Goal: Use online tool/utility: Utilize a website feature to perform a specific function

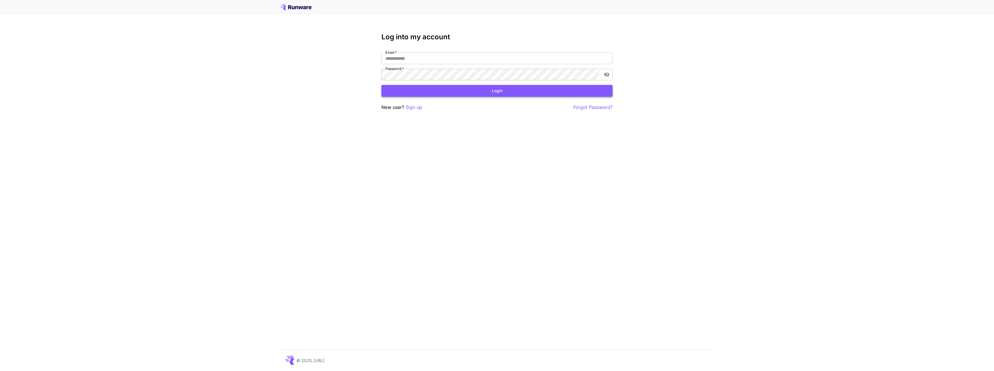
type input "**********"
click at [403, 88] on button "Login" at bounding box center [496, 91] width 231 height 12
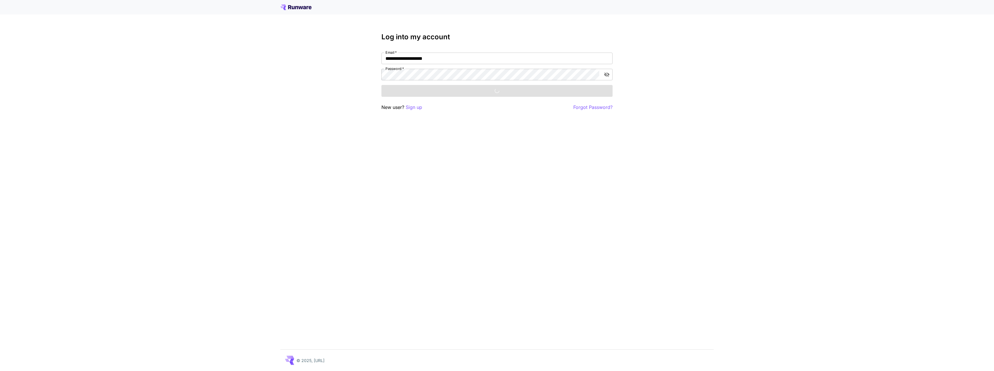
click at [405, 86] on div "Login" at bounding box center [496, 91] width 231 height 12
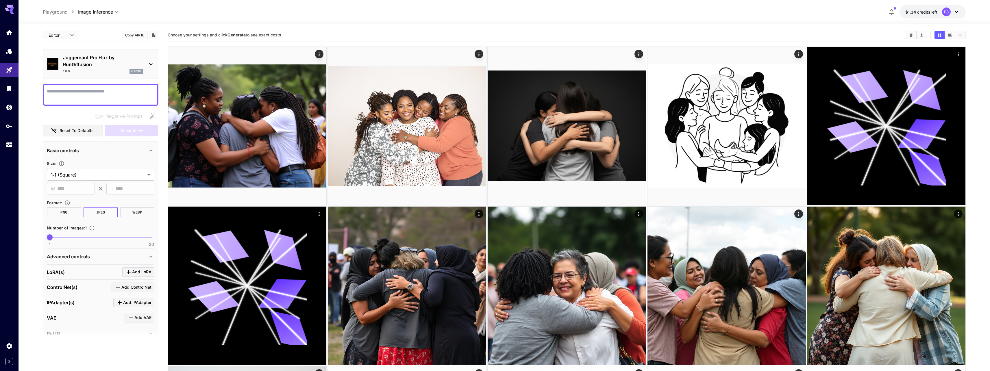
click at [93, 57] on p "Juggernaut Pro Flux by RunDiffusion" at bounding box center [103, 61] width 80 height 14
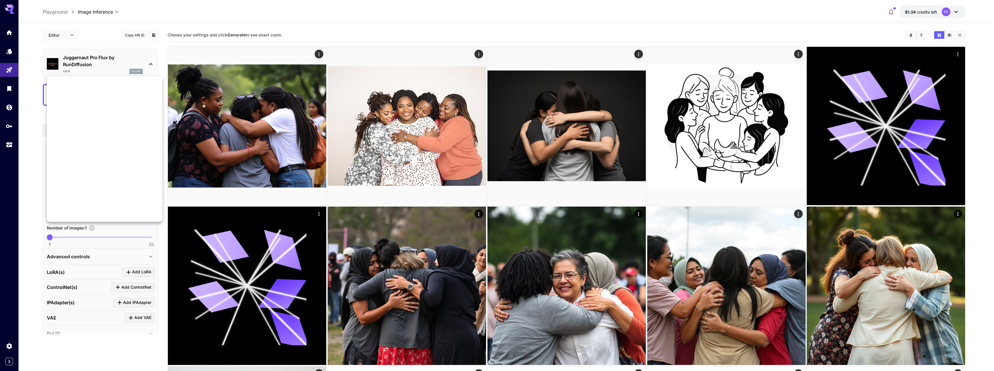
scroll to position [468, 0]
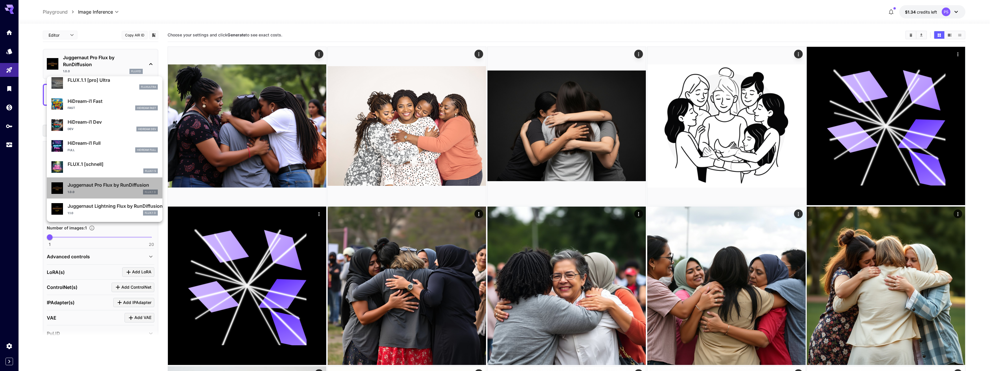
click at [107, 183] on p "Juggernaut Pro Flux by RunDiffusion" at bounding box center [113, 184] width 90 height 7
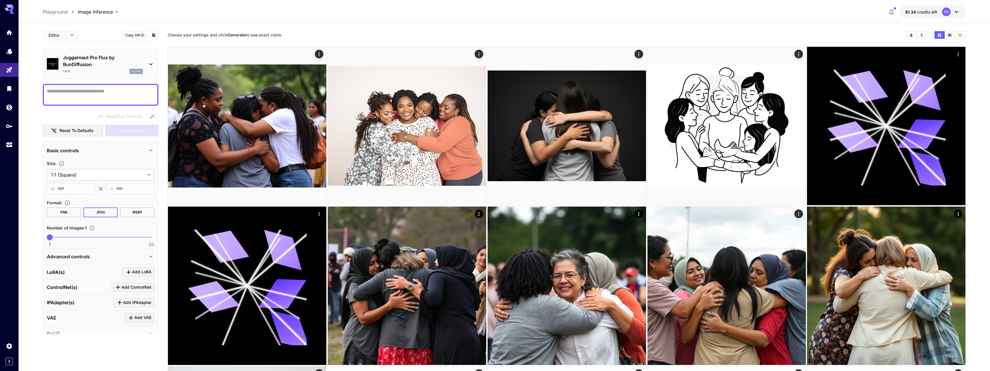
click at [96, 66] on p "Juggernaut Pro Flux by RunDiffusion" at bounding box center [103, 61] width 80 height 14
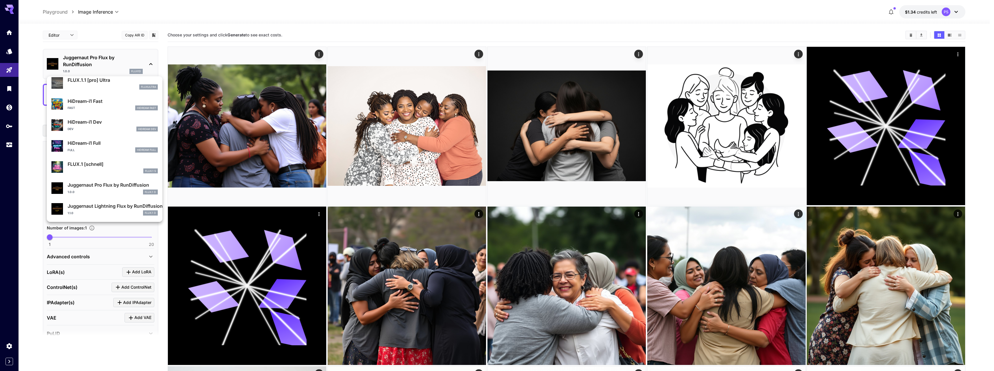
click at [95, 186] on p "Juggernaut Pro Flux by RunDiffusion" at bounding box center [113, 184] width 90 height 7
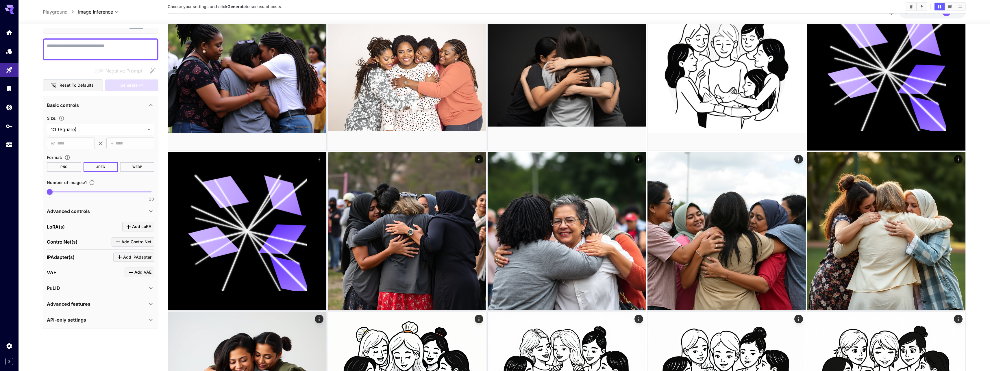
scroll to position [104, 0]
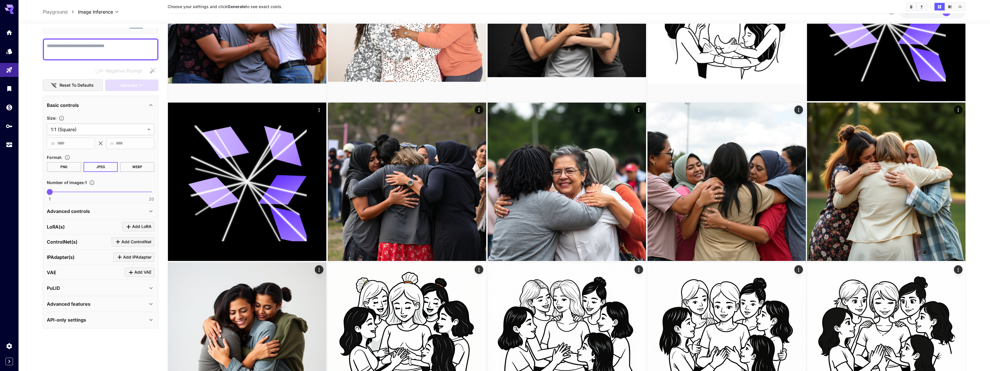
click at [95, 211] on div "Advanced controls" at bounding box center [97, 211] width 101 height 7
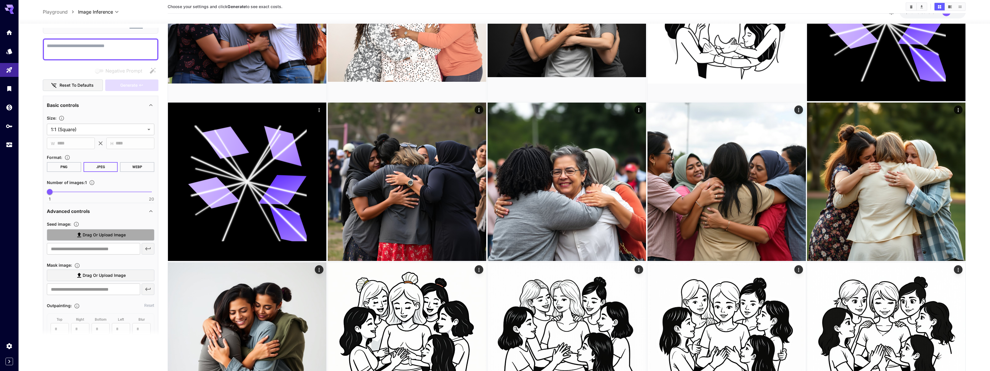
click at [99, 233] on span "Drag or upload image" at bounding box center [104, 234] width 43 height 7
click at [0, 0] on input "Drag or upload image" at bounding box center [0, 0] width 0 height 0
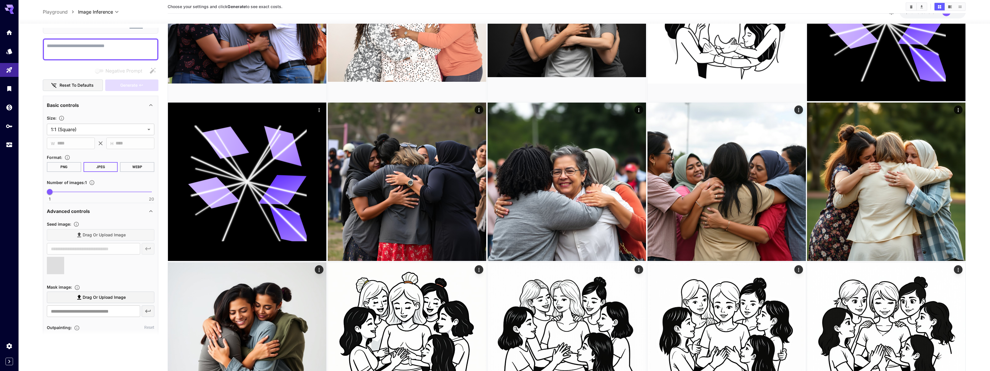
click at [92, 48] on textarea "Negative Prompt" at bounding box center [100, 49] width 107 height 14
type input "**********"
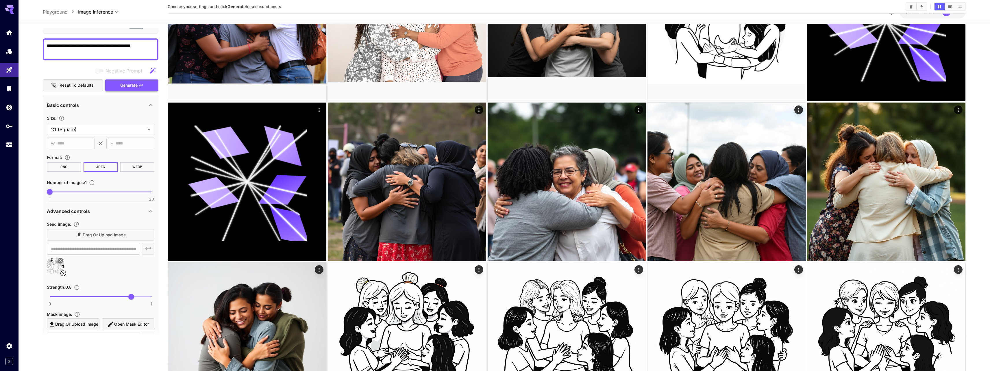
type textarea "**********"
click at [123, 84] on span "Generate" at bounding box center [128, 85] width 17 height 7
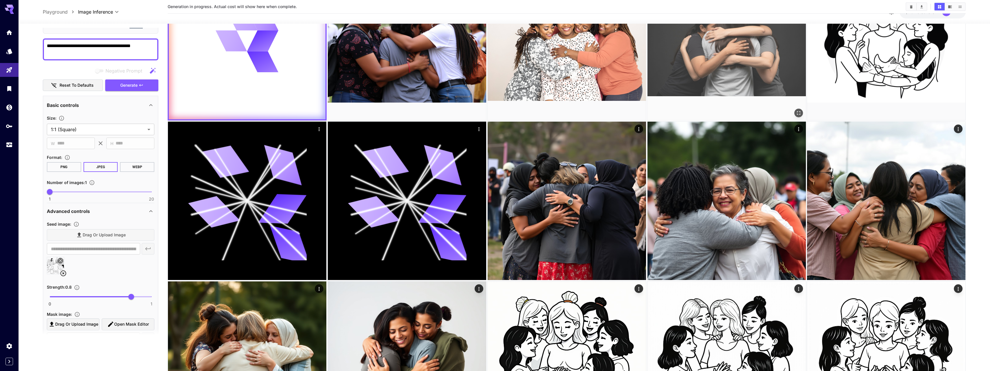
scroll to position [0, 0]
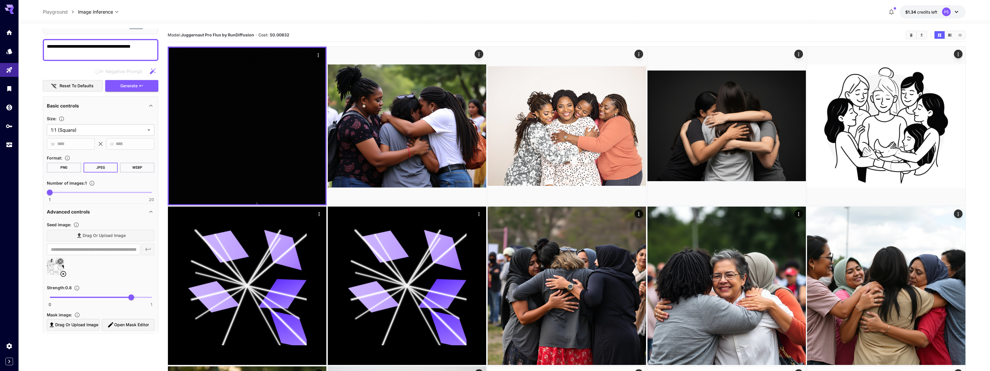
click at [113, 237] on div "Drag or upload image" at bounding box center [100, 236] width 107 height 12
click at [97, 234] on div "Drag or upload image" at bounding box center [100, 236] width 107 height 12
click at [62, 274] on icon at bounding box center [63, 273] width 7 height 7
click at [98, 233] on span "Drag or upload image" at bounding box center [104, 235] width 43 height 7
click at [0, 0] on input "Drag or upload image" at bounding box center [0, 0] width 0 height 0
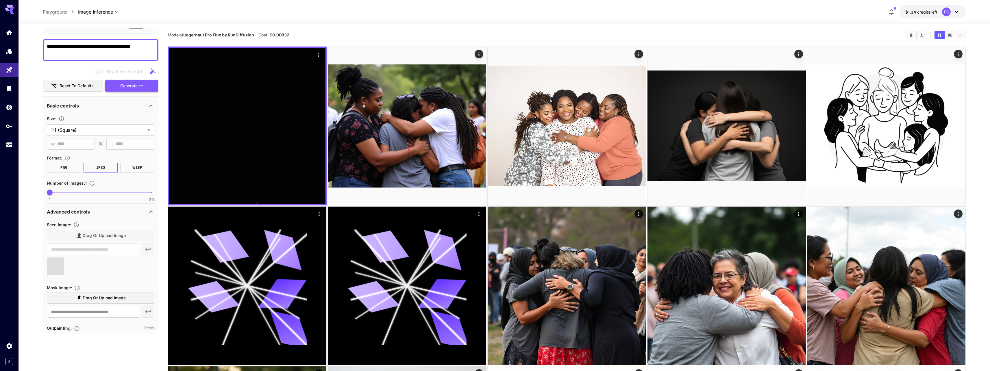
type input "**********"
click at [131, 89] on span "Generate" at bounding box center [128, 85] width 17 height 7
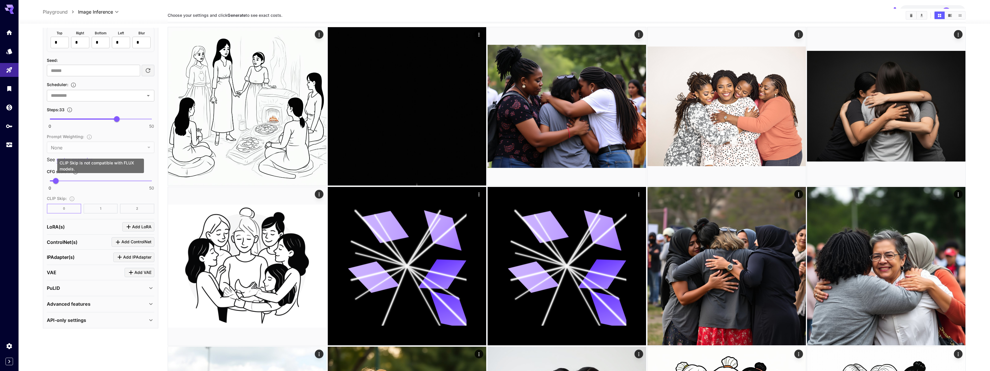
scroll to position [139, 0]
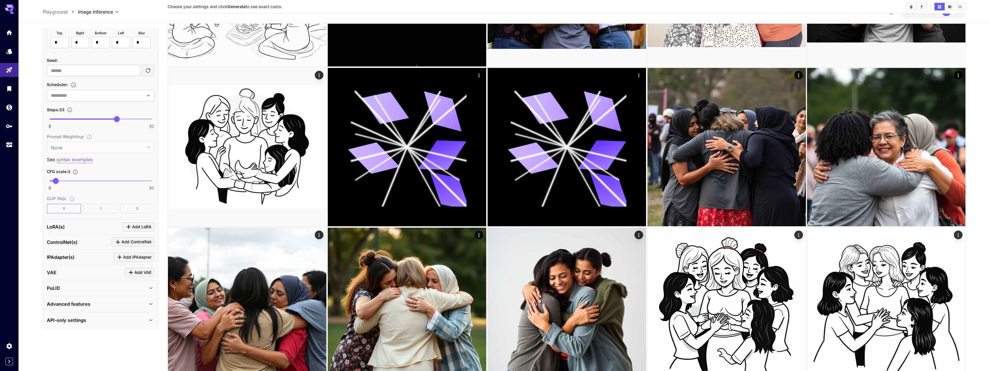
click at [99, 225] on div "LoRA(s) Add LoRA" at bounding box center [100, 227] width 107 height 10
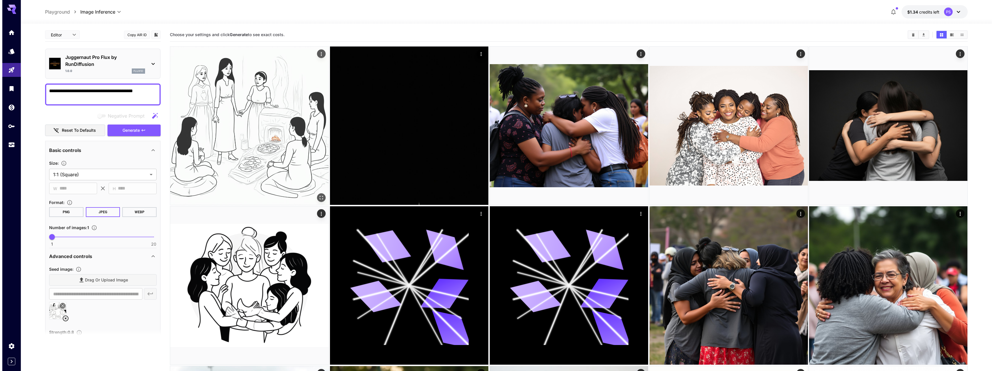
scroll to position [0, 0]
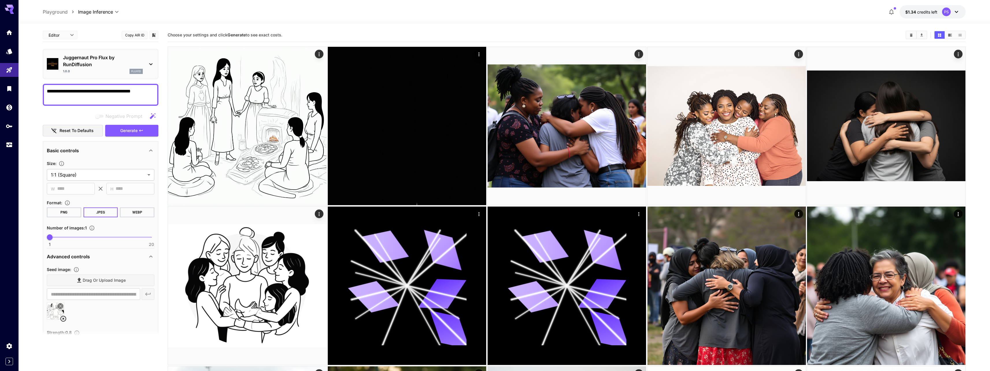
click at [143, 61] on div "Juggernaut Pro Flux by RunDiffusion 1.0.0 flux1d" at bounding box center [100, 64] width 107 height 25
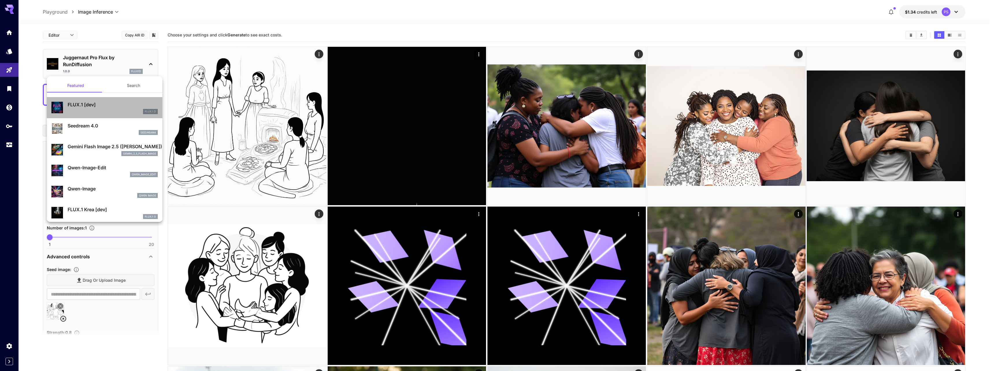
click at [126, 114] on div "FLUX.1 [dev] FLUX.1 D" at bounding box center [104, 108] width 106 height 18
type input "**"
type input "***"
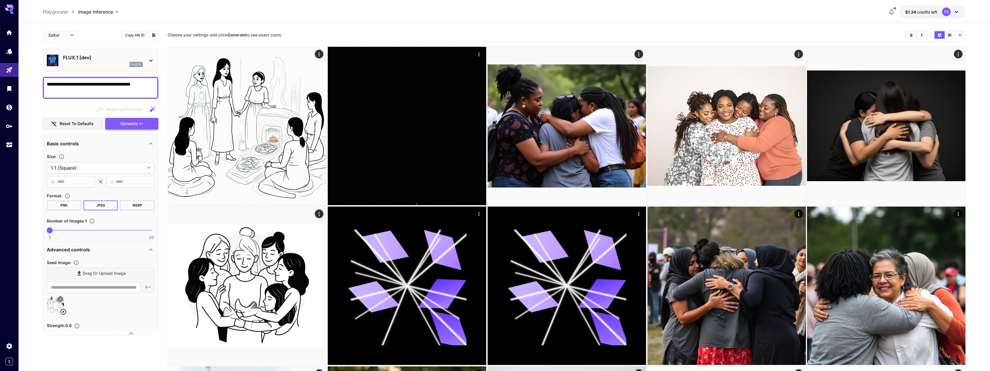
click at [124, 124] on span "Generate" at bounding box center [128, 123] width 17 height 7
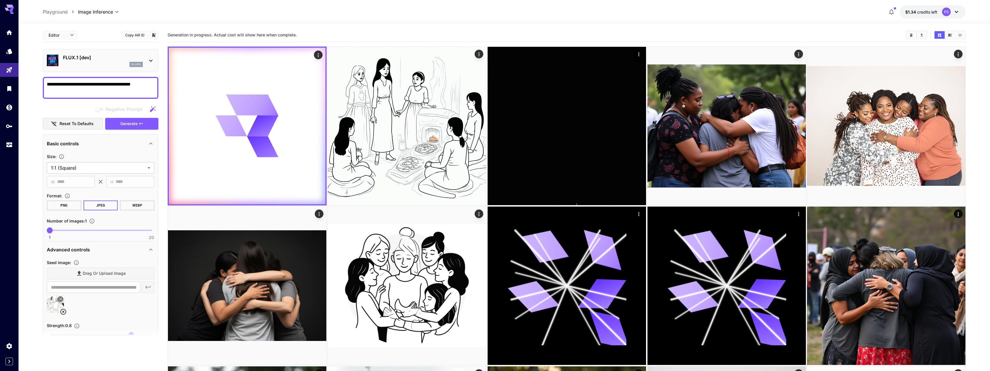
click at [96, 60] on p "FLUX.1 [dev]" at bounding box center [103, 57] width 80 height 7
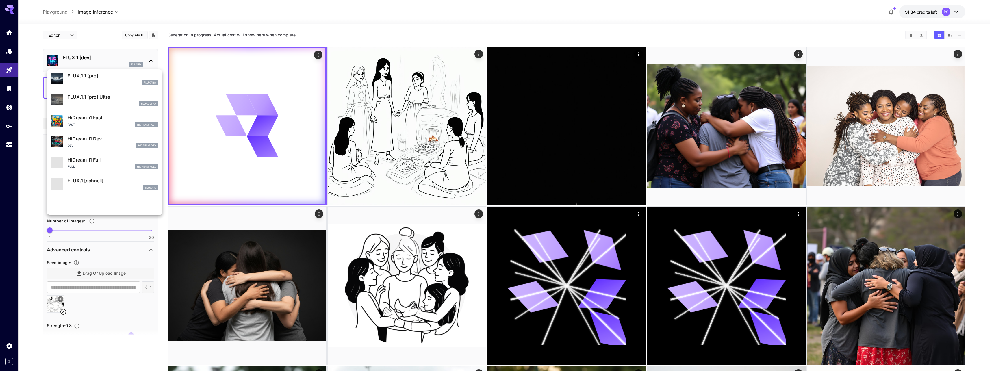
scroll to position [541, 0]
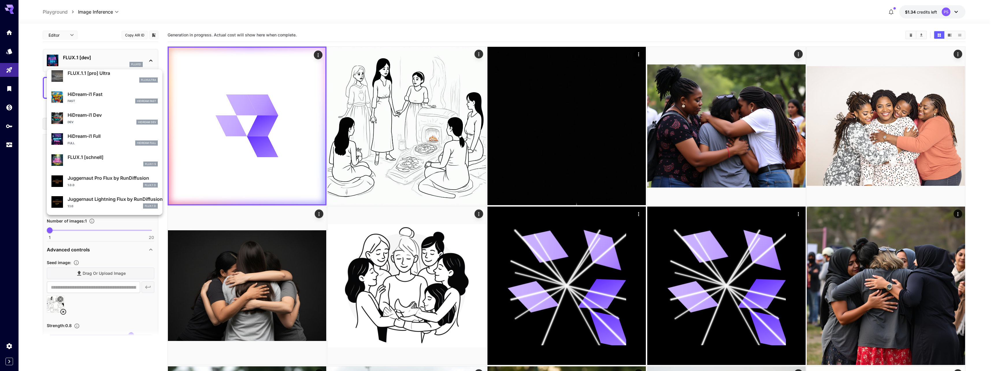
click at [105, 164] on div "FLUX.1 S" at bounding box center [113, 164] width 90 height 5
type input "*"
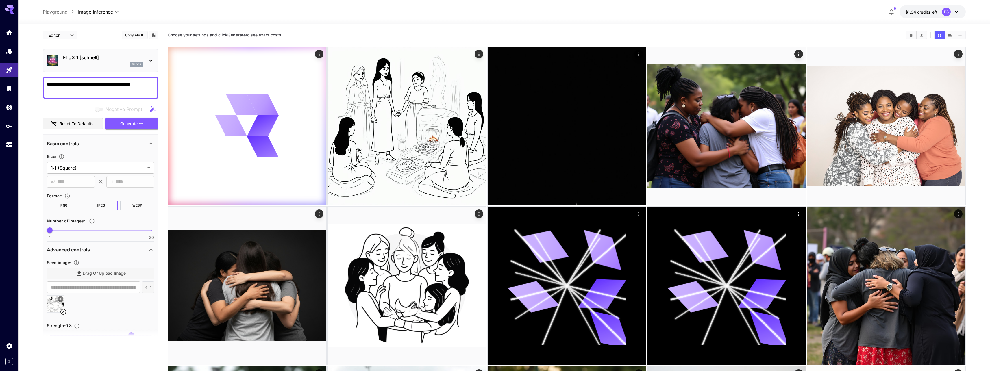
click at [132, 123] on span "Generate" at bounding box center [128, 123] width 17 height 7
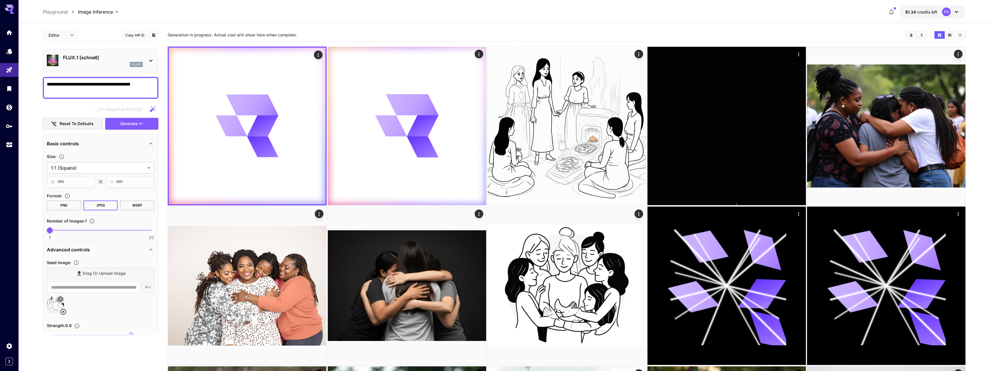
click at [110, 58] on p "FLUX.1 [schnell]" at bounding box center [103, 57] width 80 height 7
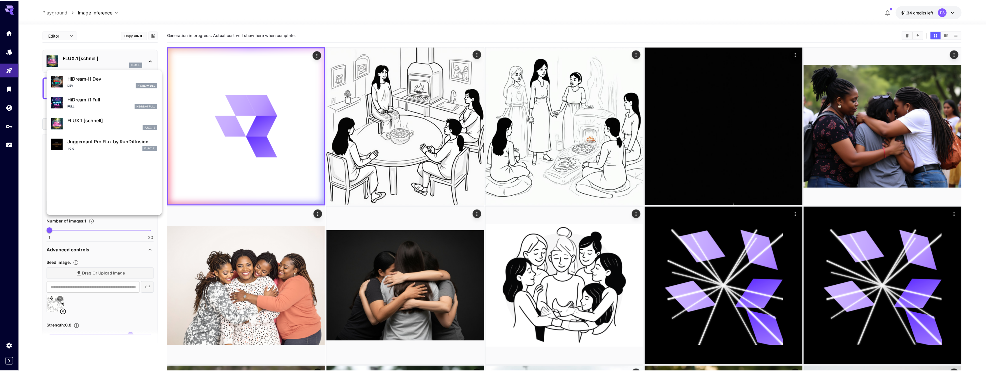
scroll to position [504, 0]
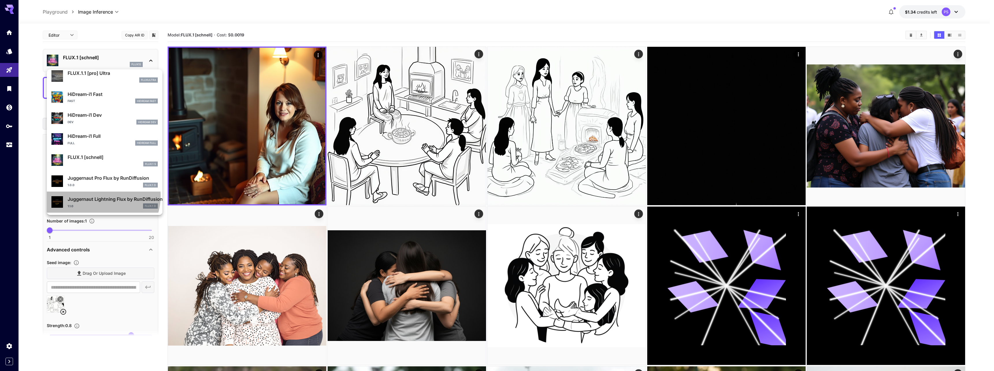
click at [99, 196] on p "Juggernaut Lightning Flux by RunDiffusion" at bounding box center [113, 199] width 90 height 7
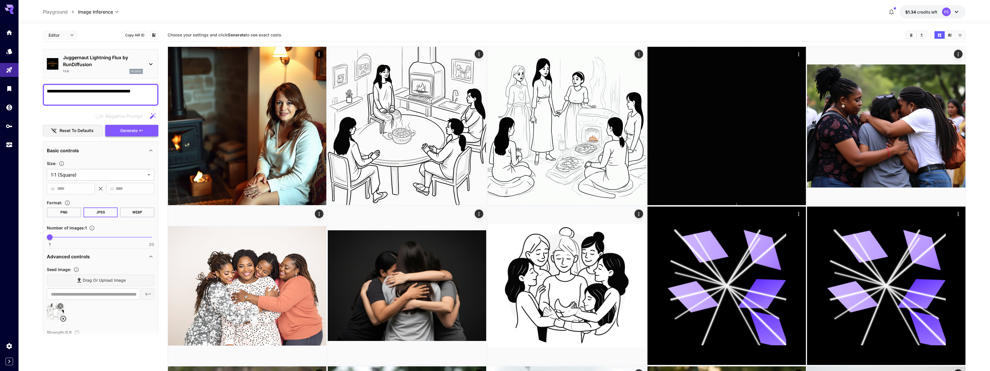
click at [133, 131] on span "Generate" at bounding box center [128, 130] width 17 height 7
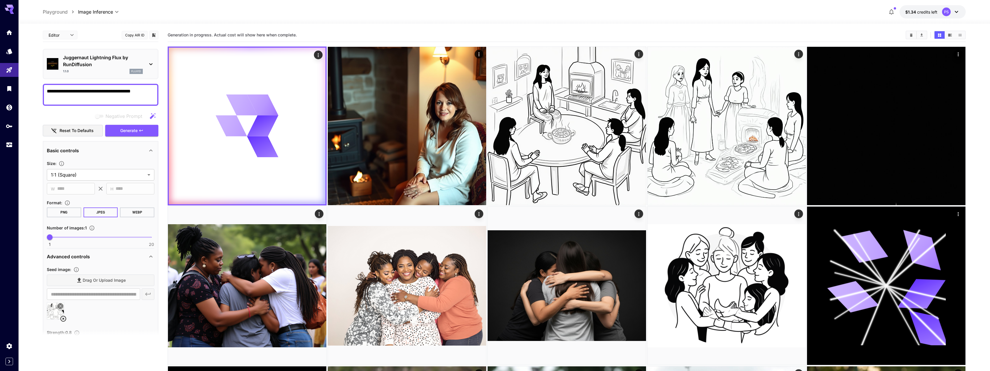
scroll to position [139, 0]
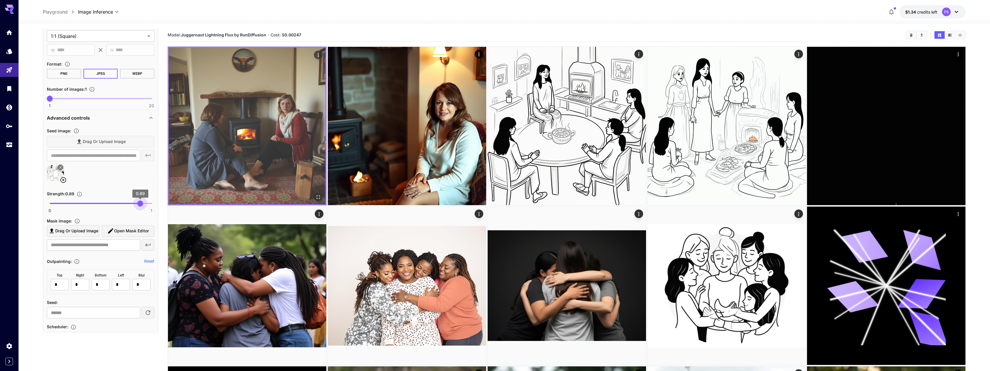
type input "*"
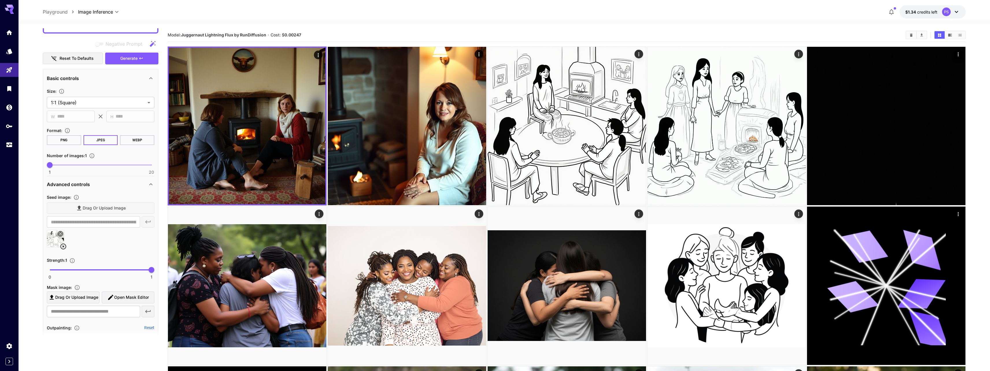
scroll to position [69, 0]
click at [124, 60] on span "Generate" at bounding box center [128, 61] width 17 height 7
